Goal: Obtain resource: Obtain resource

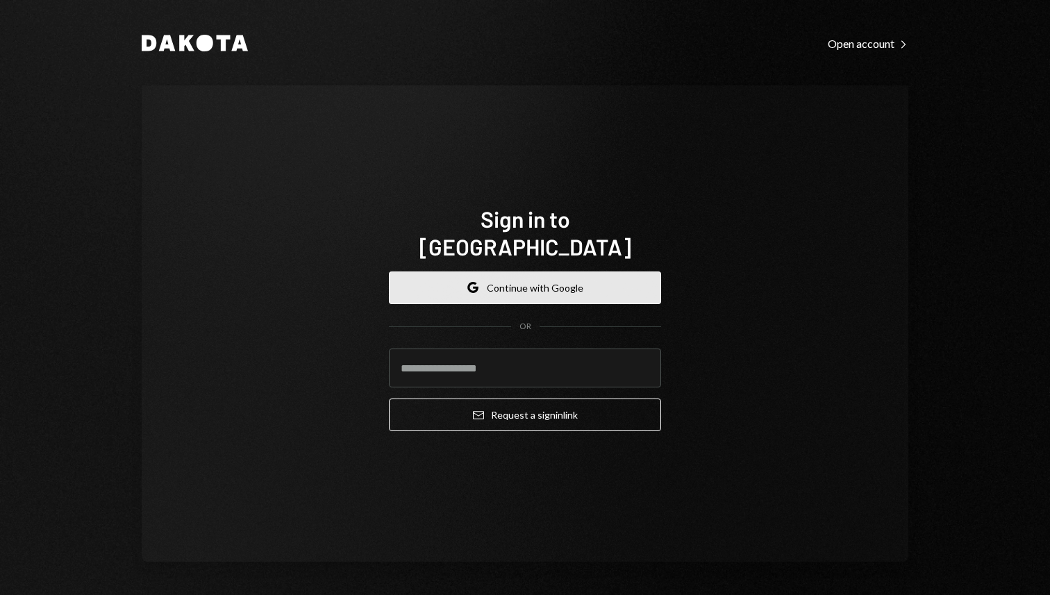
click at [496, 275] on button "Google Continue with Google" at bounding box center [525, 288] width 272 height 33
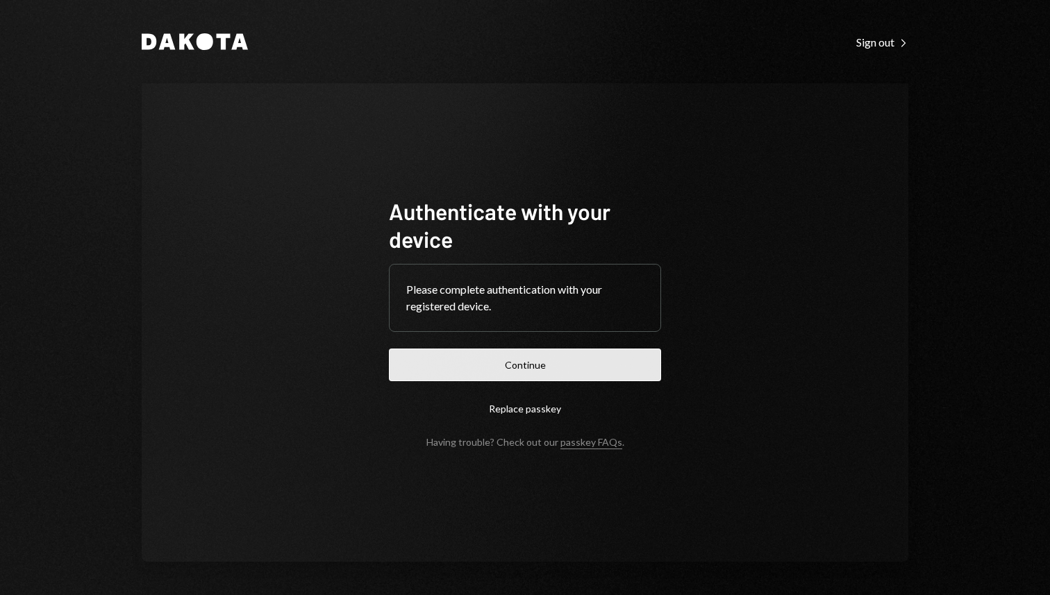
click at [525, 367] on button "Continue" at bounding box center [525, 365] width 272 height 33
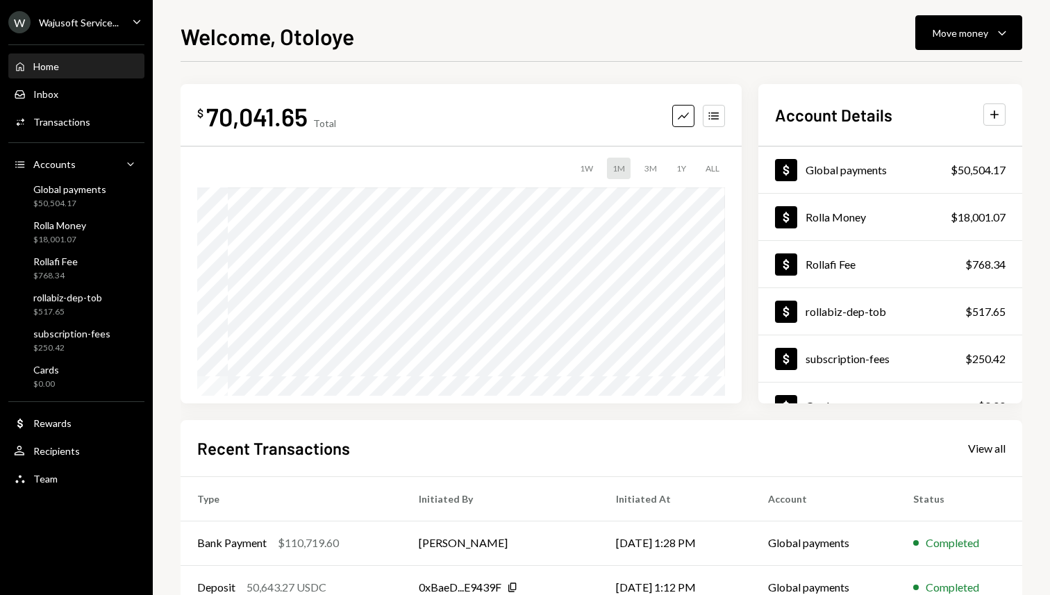
click at [87, 26] on div "Wajusoft Service..." at bounding box center [79, 23] width 80 height 12
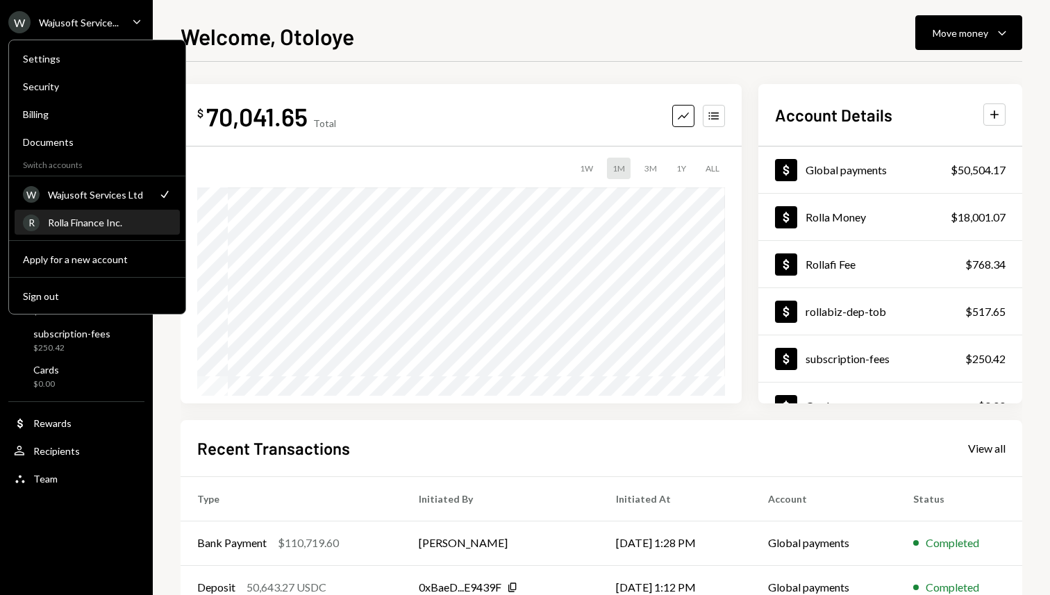
click at [78, 226] on div "Rolla Finance Inc." at bounding box center [110, 223] width 124 height 12
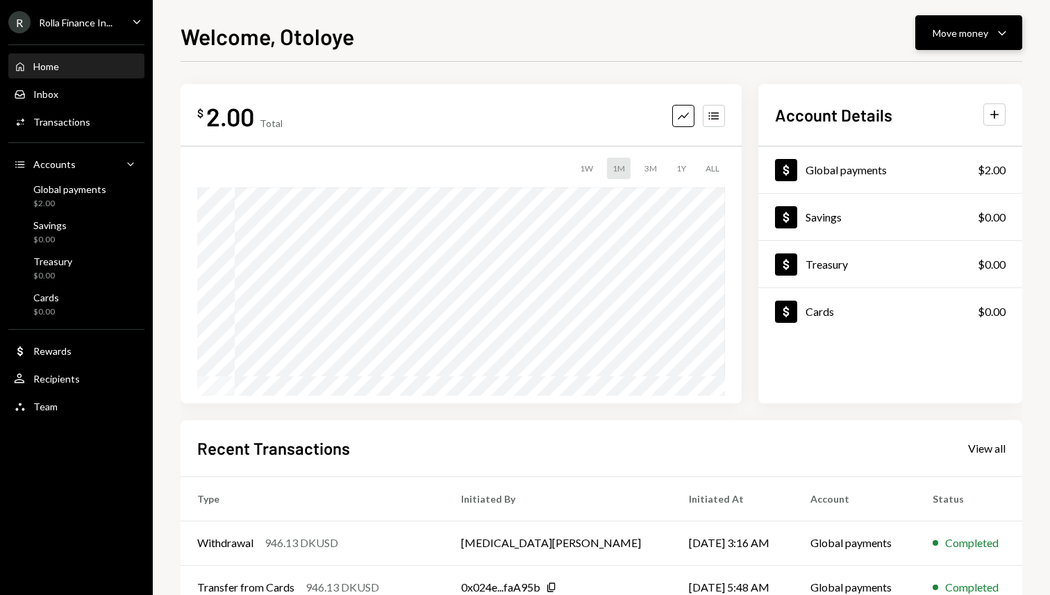
click at [984, 30] on div "Move money" at bounding box center [961, 33] width 56 height 15
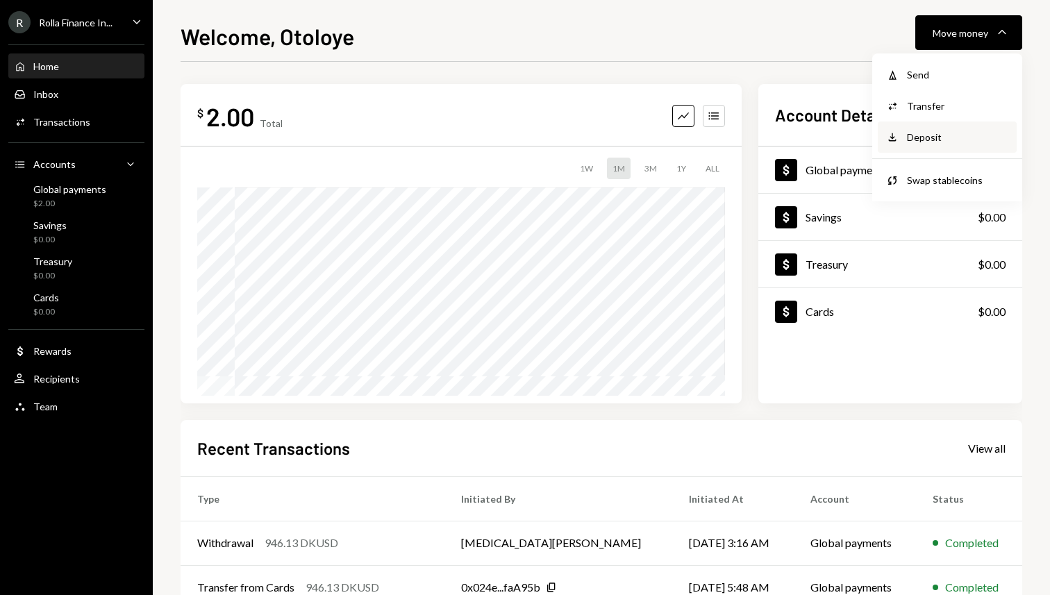
click at [927, 142] on div "Deposit" at bounding box center [957, 137] width 101 height 15
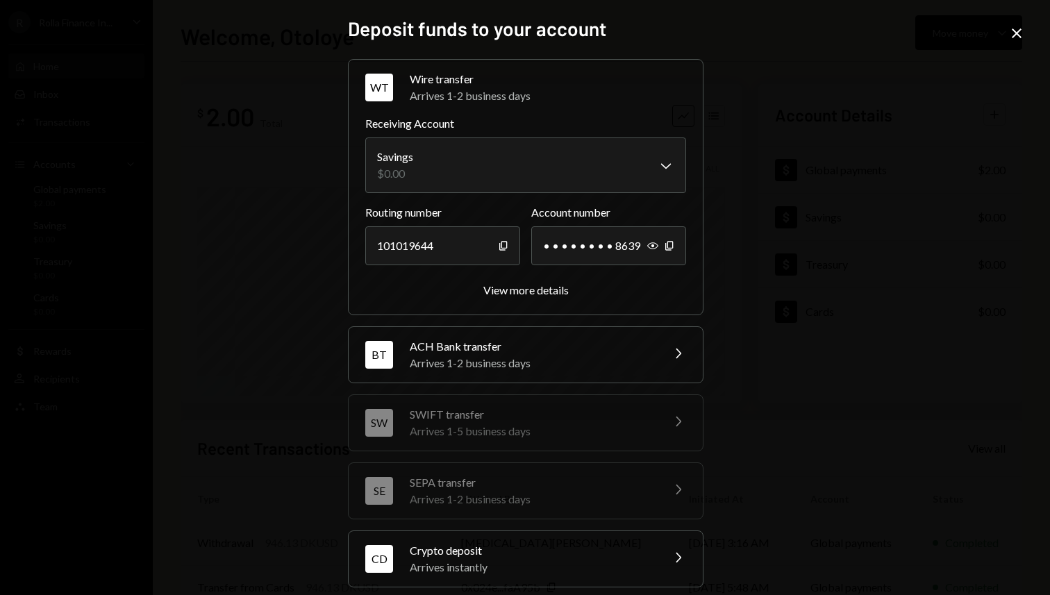
click at [495, 367] on div "Arrives 1-2 business days" at bounding box center [531, 363] width 243 height 17
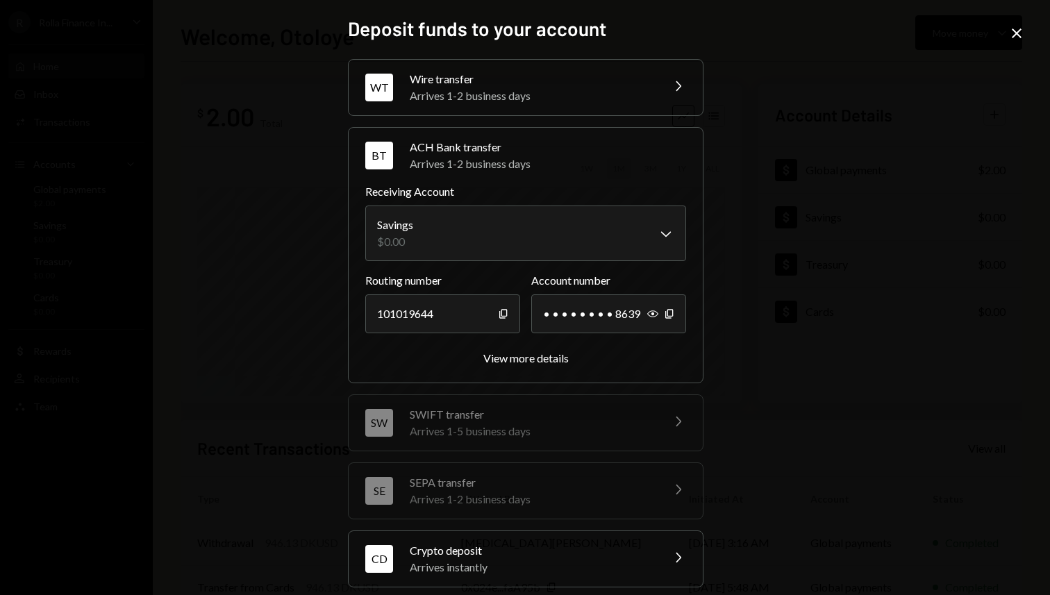
scroll to position [27, 0]
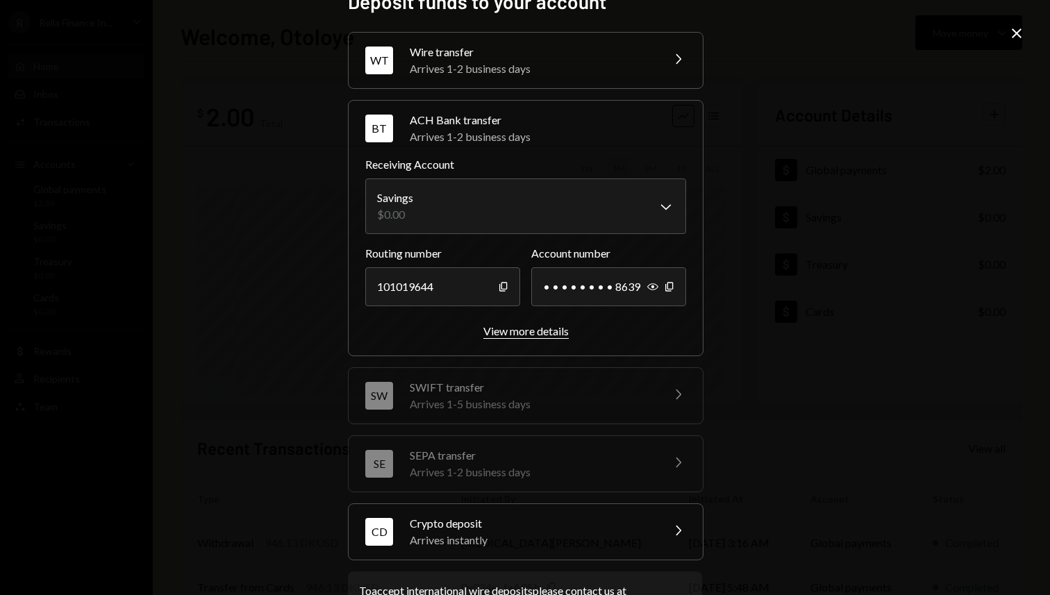
click at [515, 337] on button "View more details" at bounding box center [525, 331] width 85 height 15
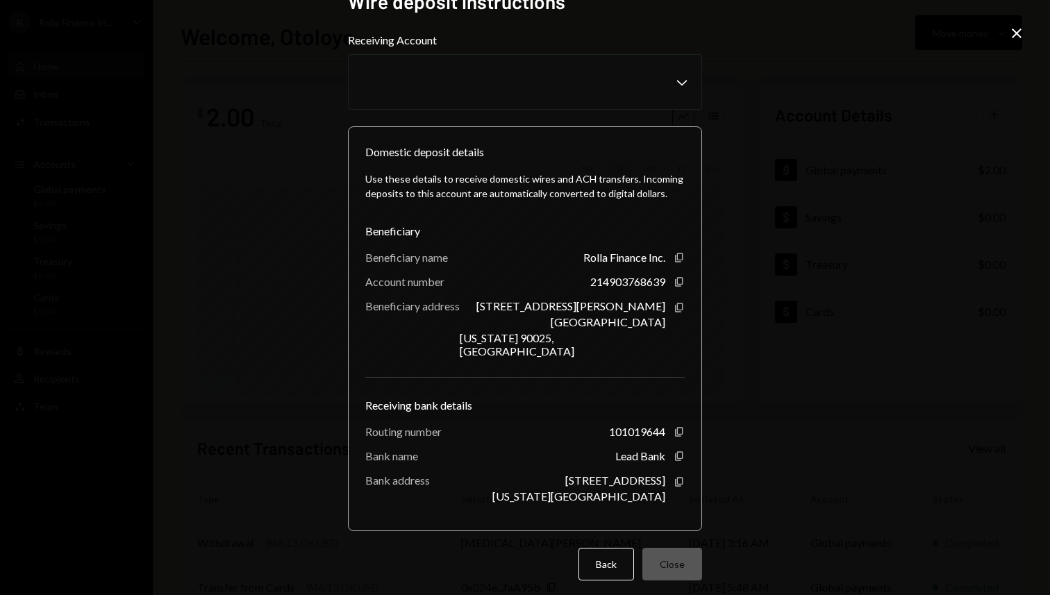
scroll to position [24, 0]
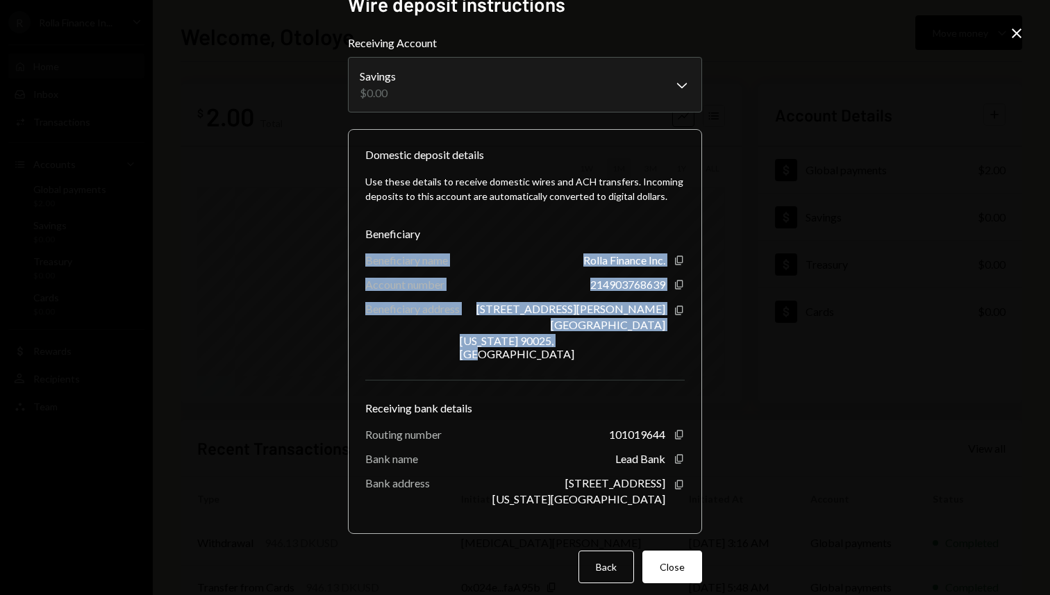
drag, startPoint x: 362, startPoint y: 258, endPoint x: 664, endPoint y: 342, distance: 312.7
click at [664, 342] on div "Use these details to receive domestic wires and ACH transfers. Incoming deposit…" at bounding box center [524, 339] width 319 height 353
copy div "Beneficiary name Rolla Finance Inc. Copy Account number 214903768639 Copy Benef…"
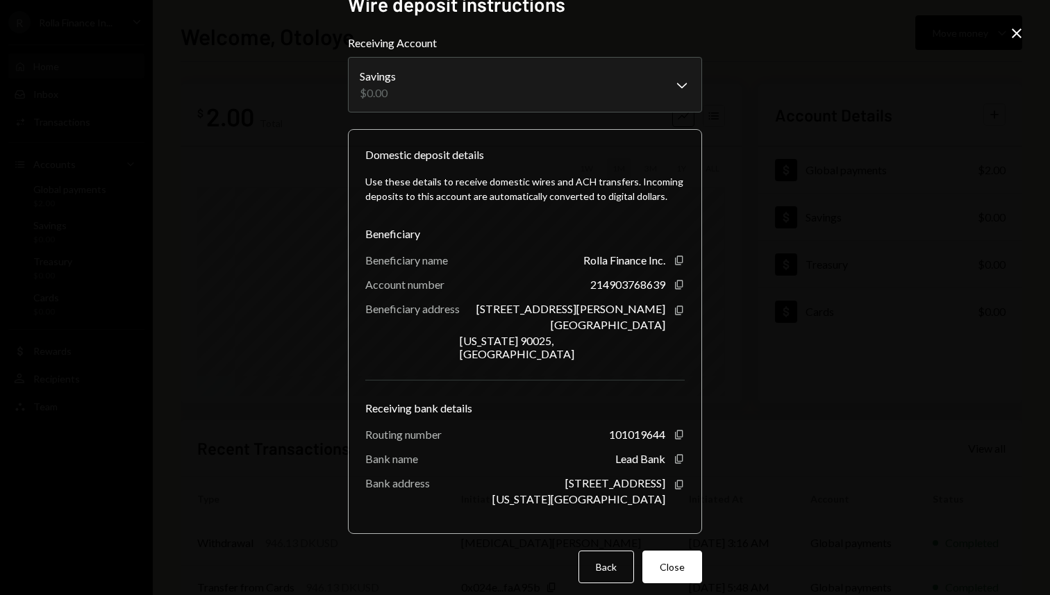
click at [507, 375] on div "Use these details to receive domestic wires and ACH transfers. Incoming deposit…" at bounding box center [524, 339] width 319 height 353
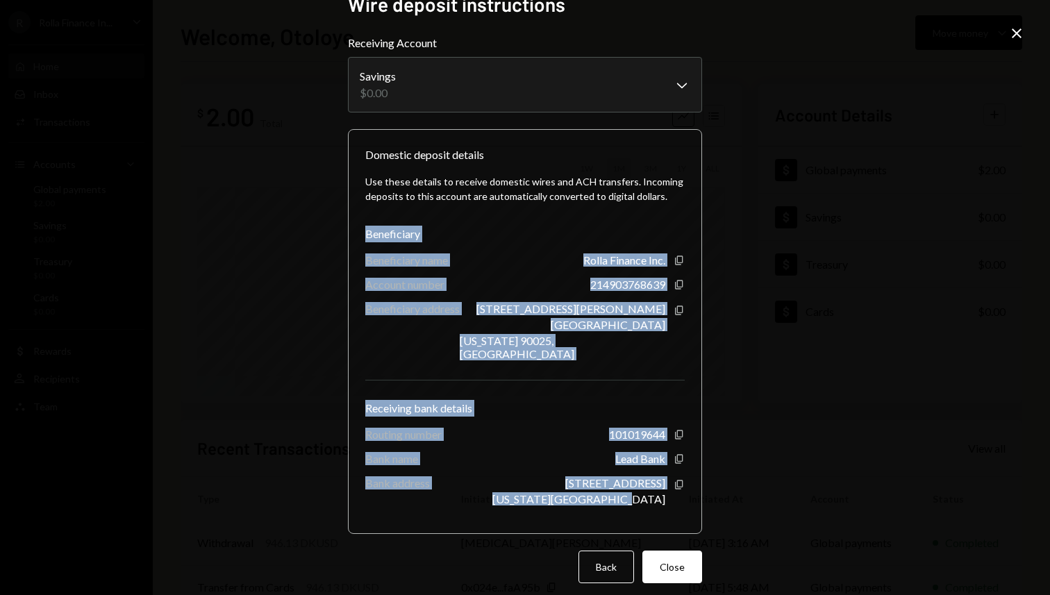
drag, startPoint x: 362, startPoint y: 231, endPoint x: 660, endPoint y: 501, distance: 402.7
click at [660, 501] on div "Use these details to receive domestic wires and ACH transfers. Incoming deposit…" at bounding box center [524, 339] width 319 height 353
copy div "Beneficiary Beneficiary name Rolla Finance Inc. Copy Account number 21490376863…"
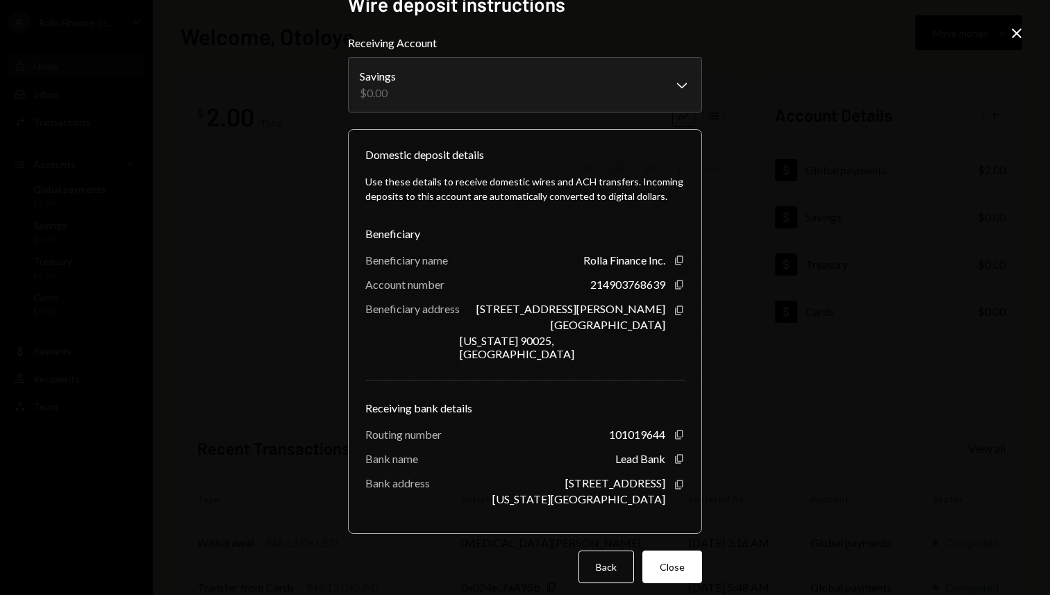
click at [853, 151] on div "**********" at bounding box center [525, 297] width 1050 height 595
click at [1017, 37] on icon "Close" at bounding box center [1016, 33] width 17 height 17
